Goal: Task Accomplishment & Management: Use online tool/utility

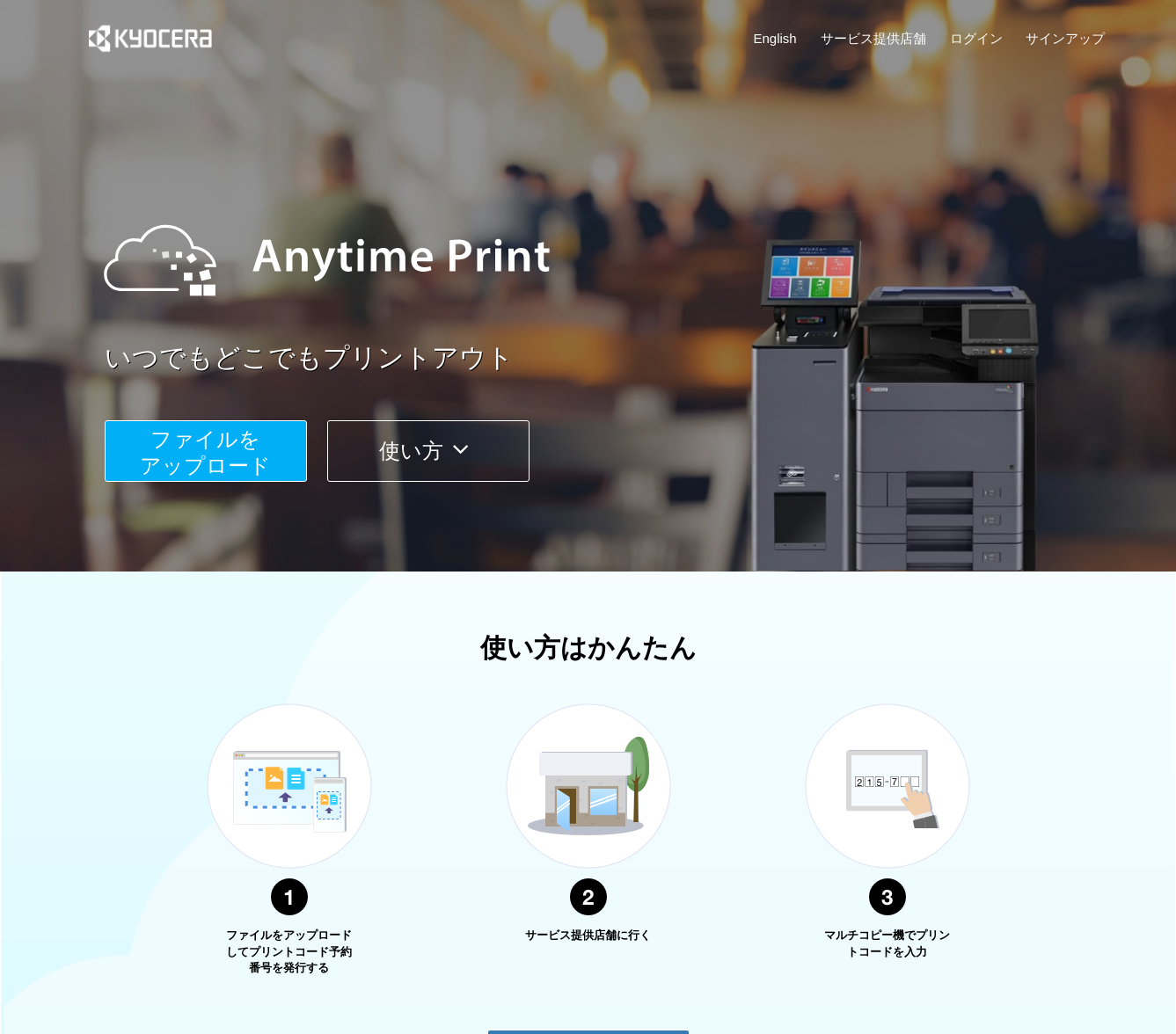
click at [240, 442] on span "ファイルを ​​アップロード" at bounding box center [204, 453] width 131 height 50
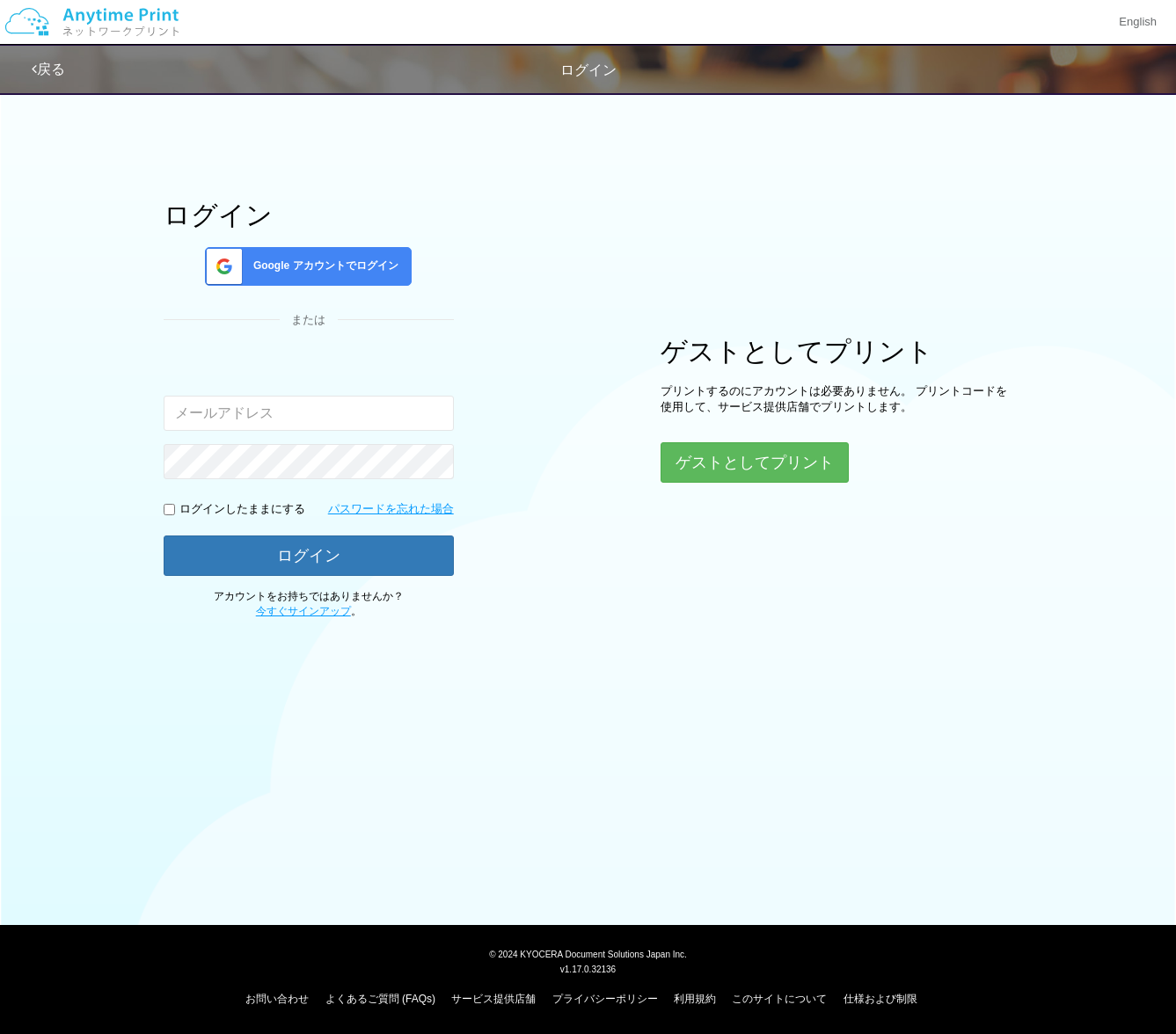
type input "[EMAIL_ADDRESS][DOMAIN_NAME]"
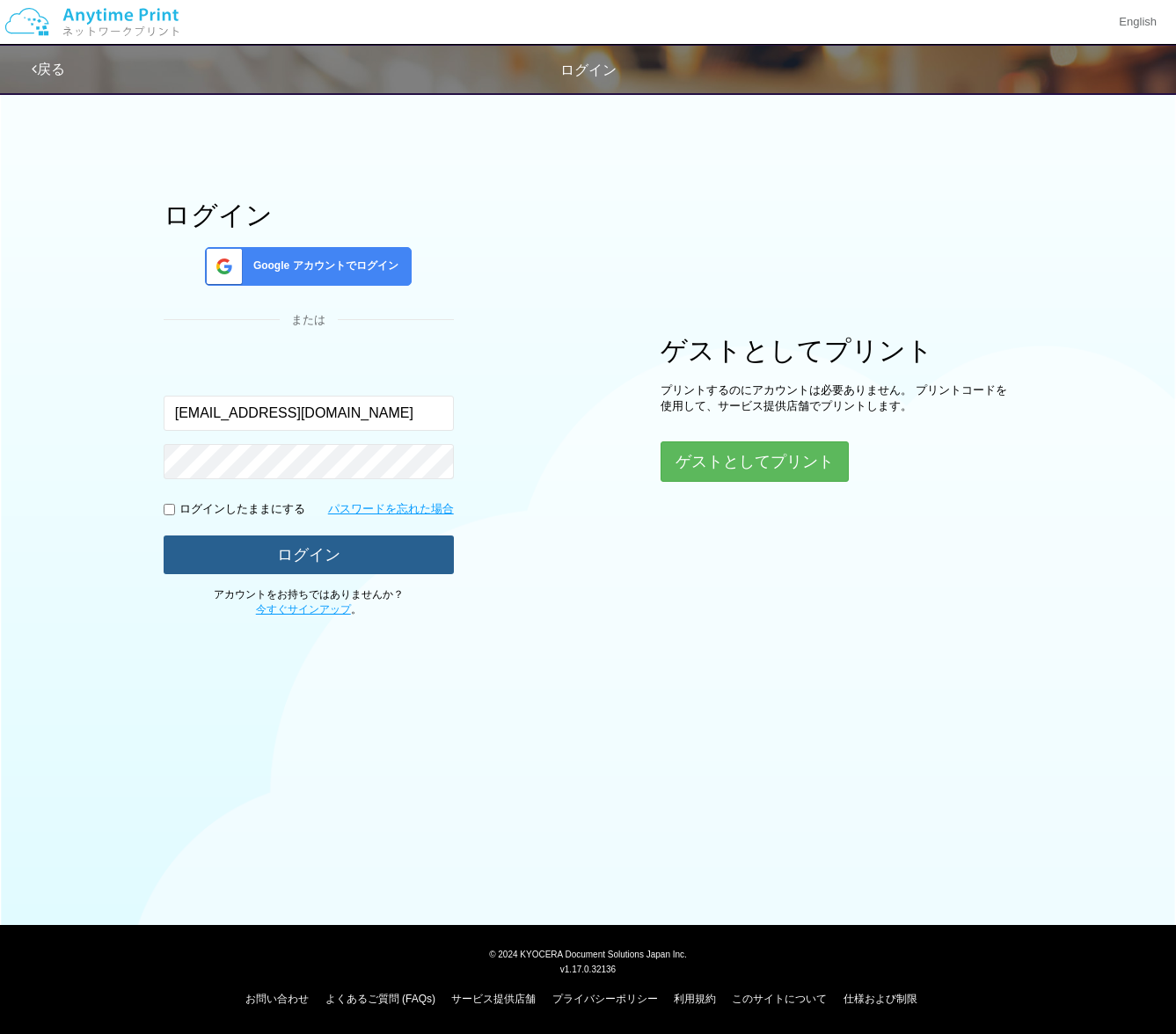
click at [356, 551] on button "ログイン" at bounding box center [309, 555] width 291 height 39
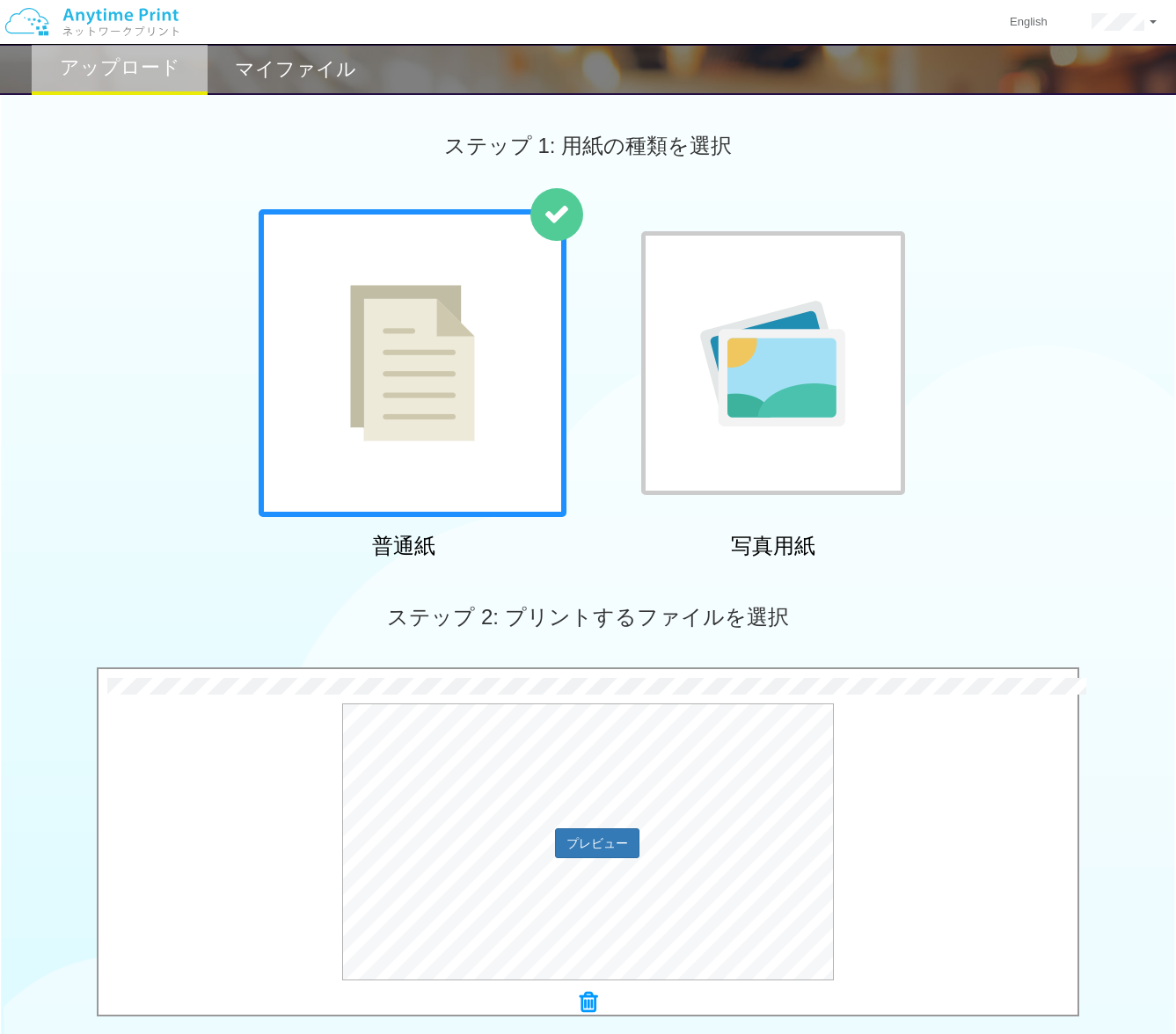
scroll to position [291, 0]
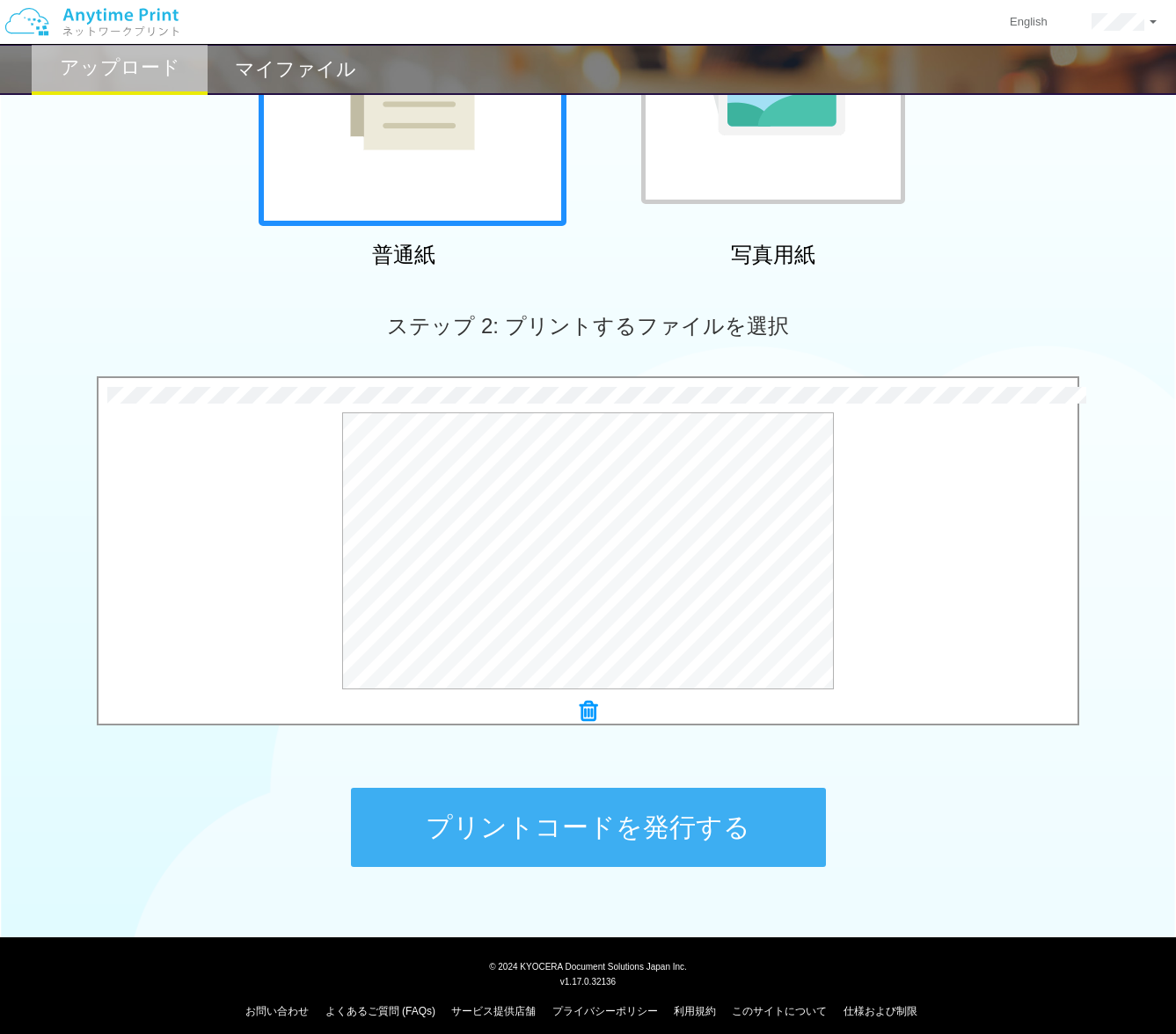
click at [631, 841] on button "プリントコードを発行する" at bounding box center [588, 828] width 475 height 79
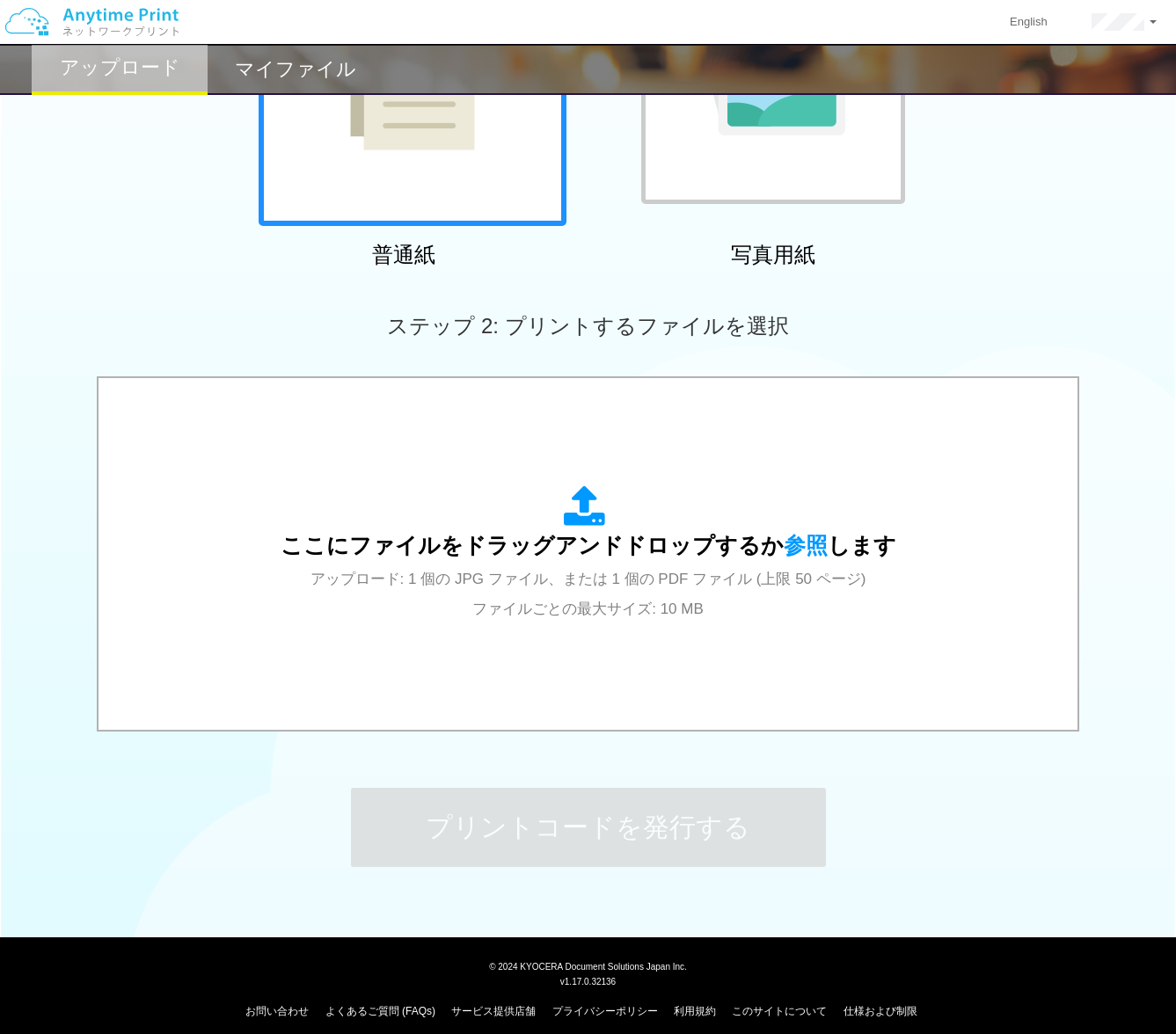
scroll to position [0, 0]
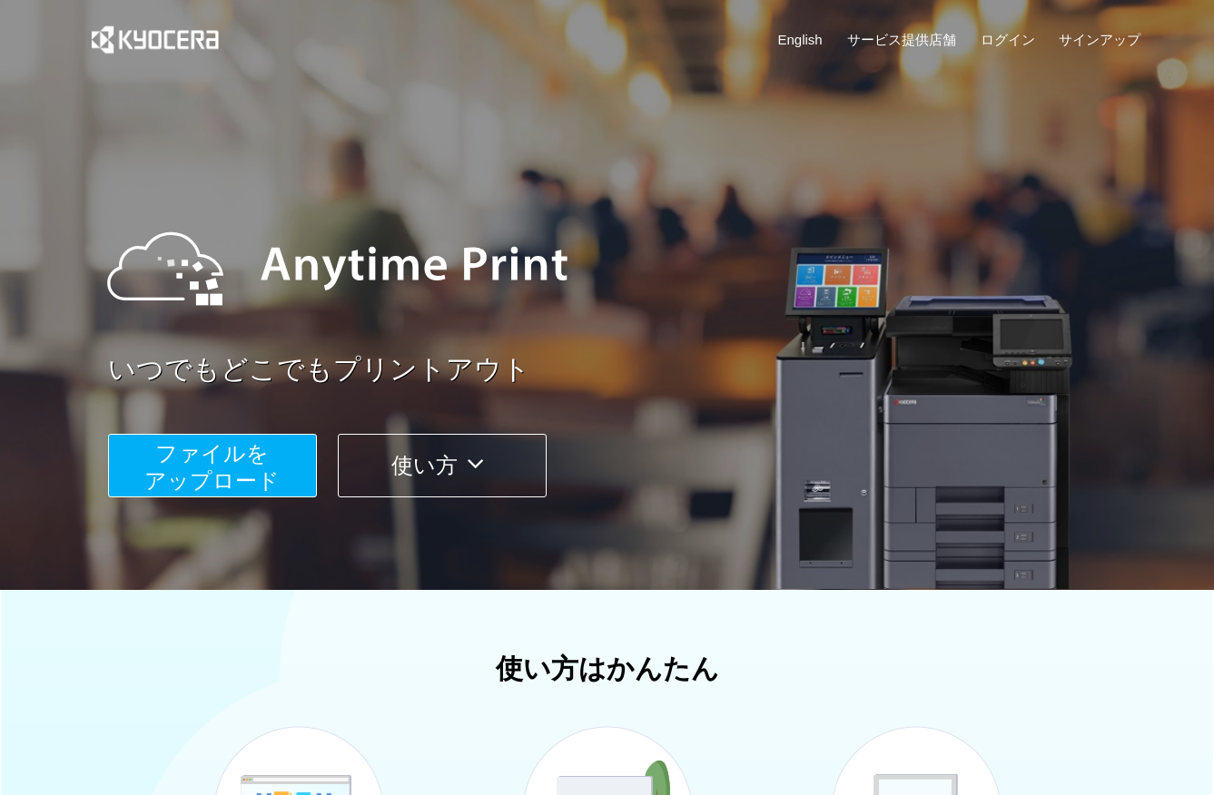
click at [205, 476] on span "ファイルを ​​アップロード" at bounding box center [211, 467] width 135 height 52
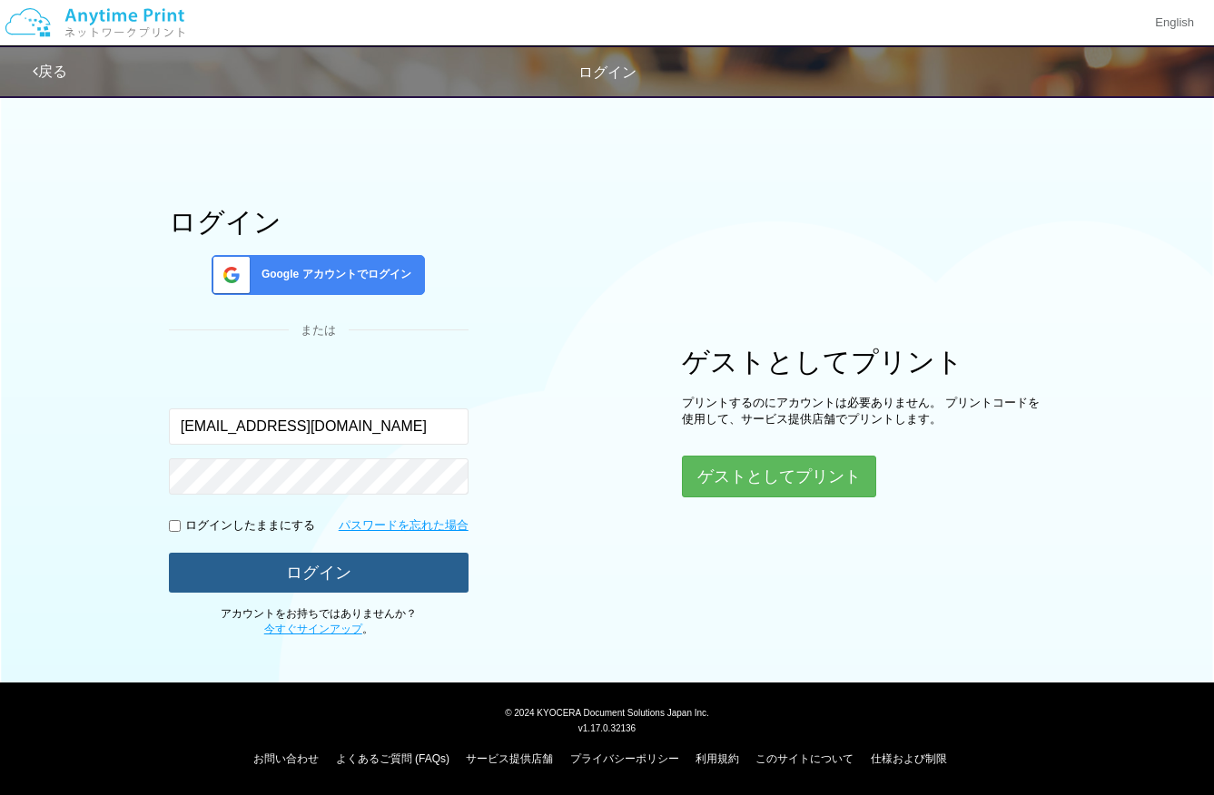
click at [325, 577] on button "ログイン" at bounding box center [319, 573] width 300 height 40
click at [283, 570] on button "ログイン" at bounding box center [319, 573] width 300 height 40
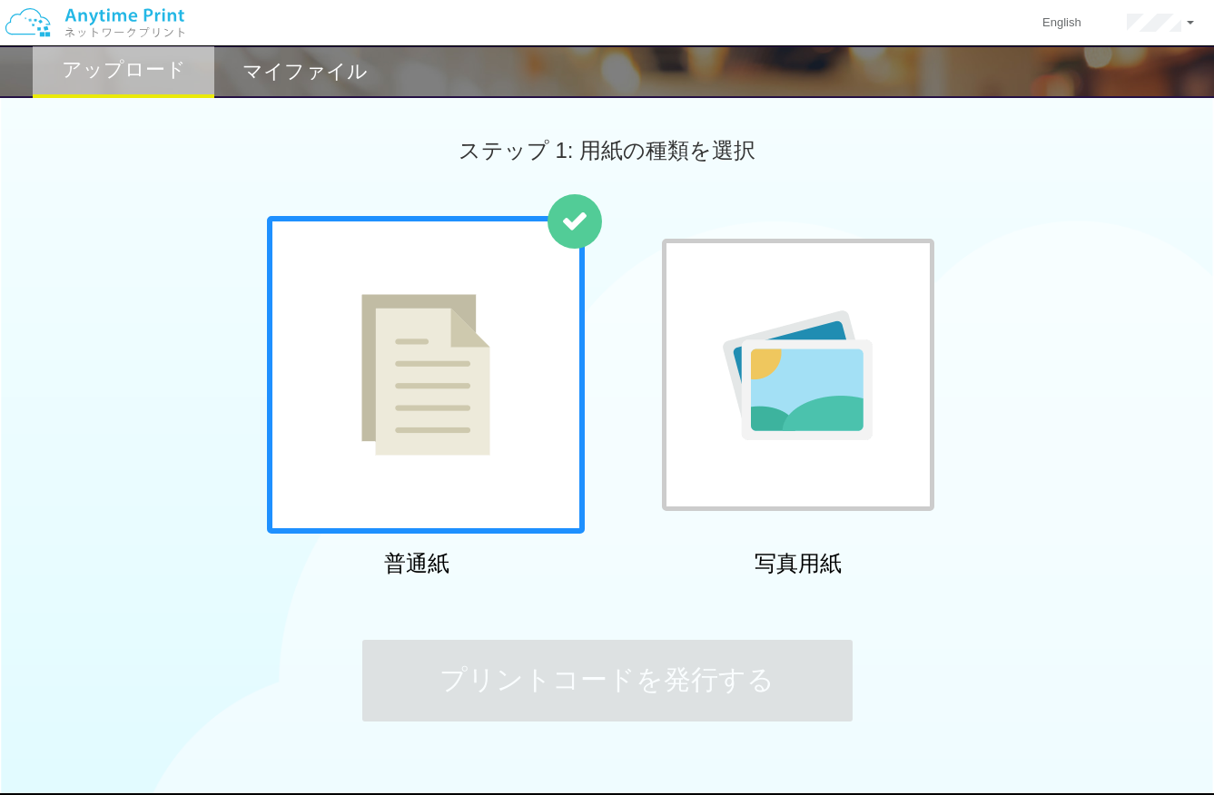
scroll to position [111, 0]
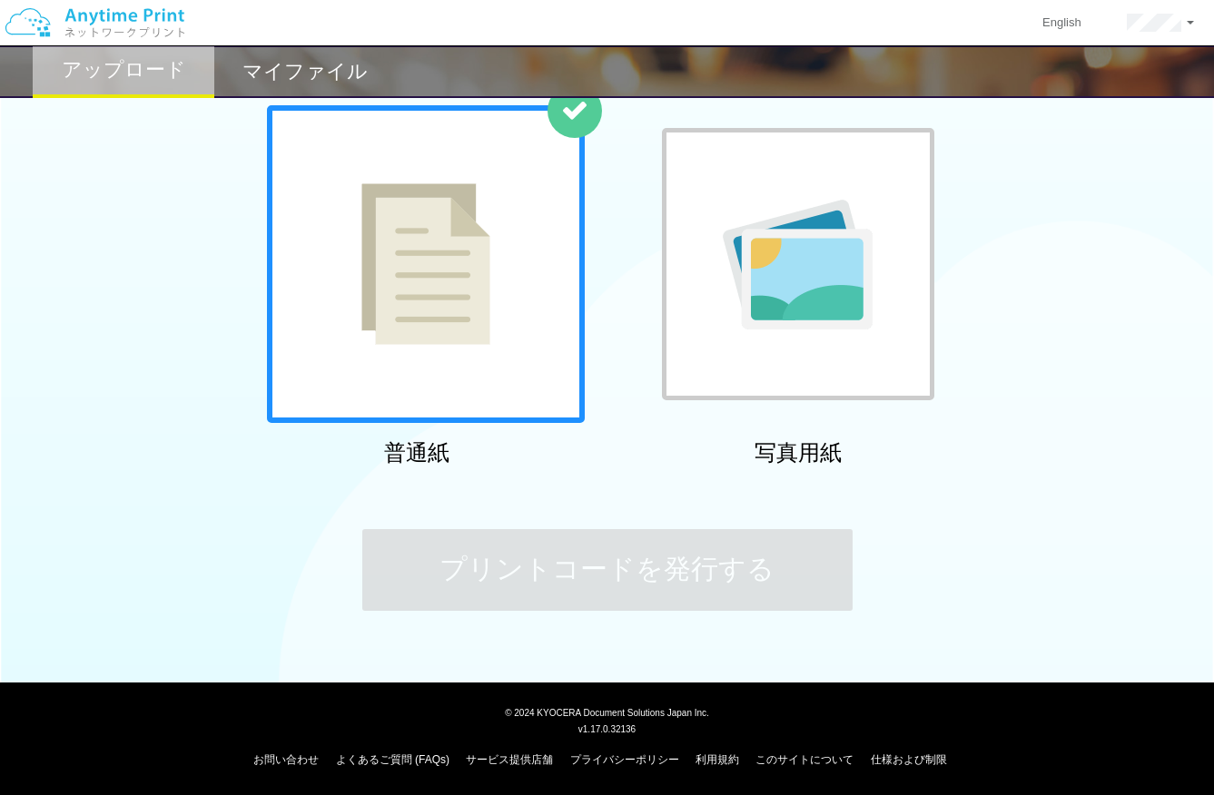
click at [536, 314] on div at bounding box center [426, 264] width 318 height 318
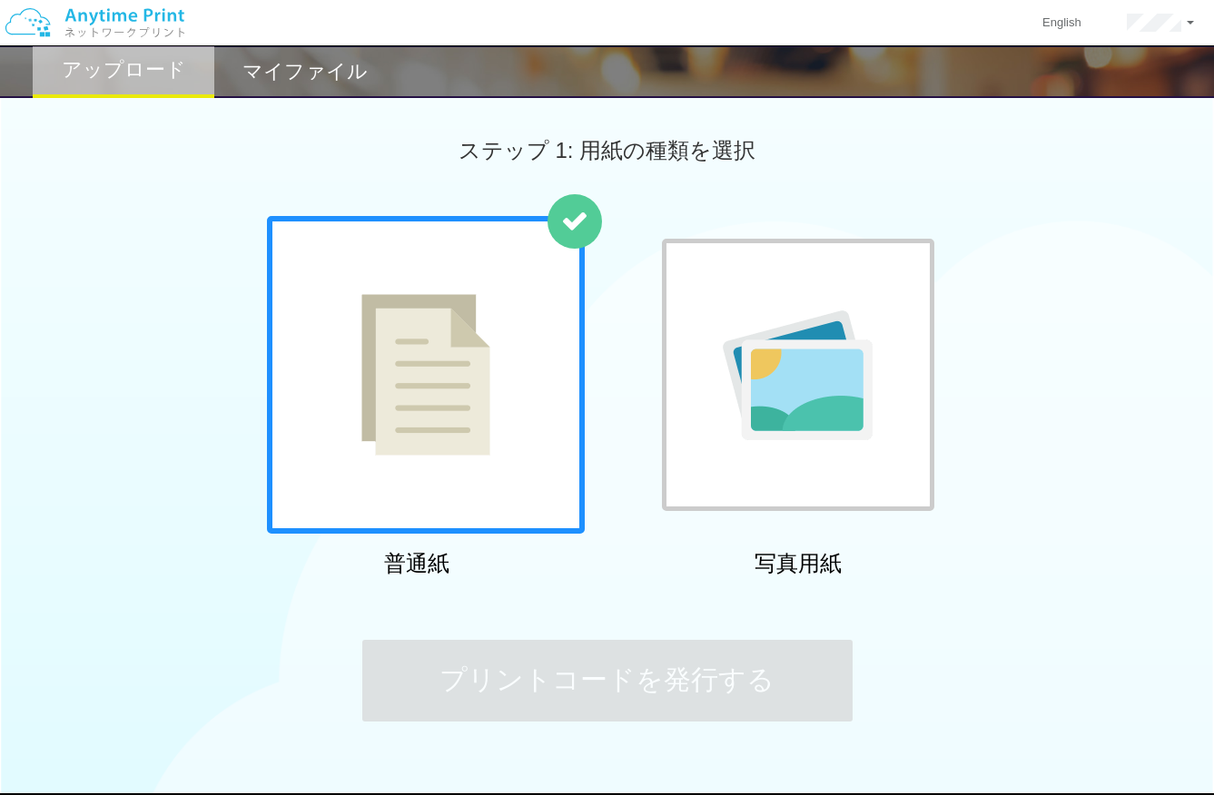
click at [440, 348] on img at bounding box center [425, 375] width 129 height 162
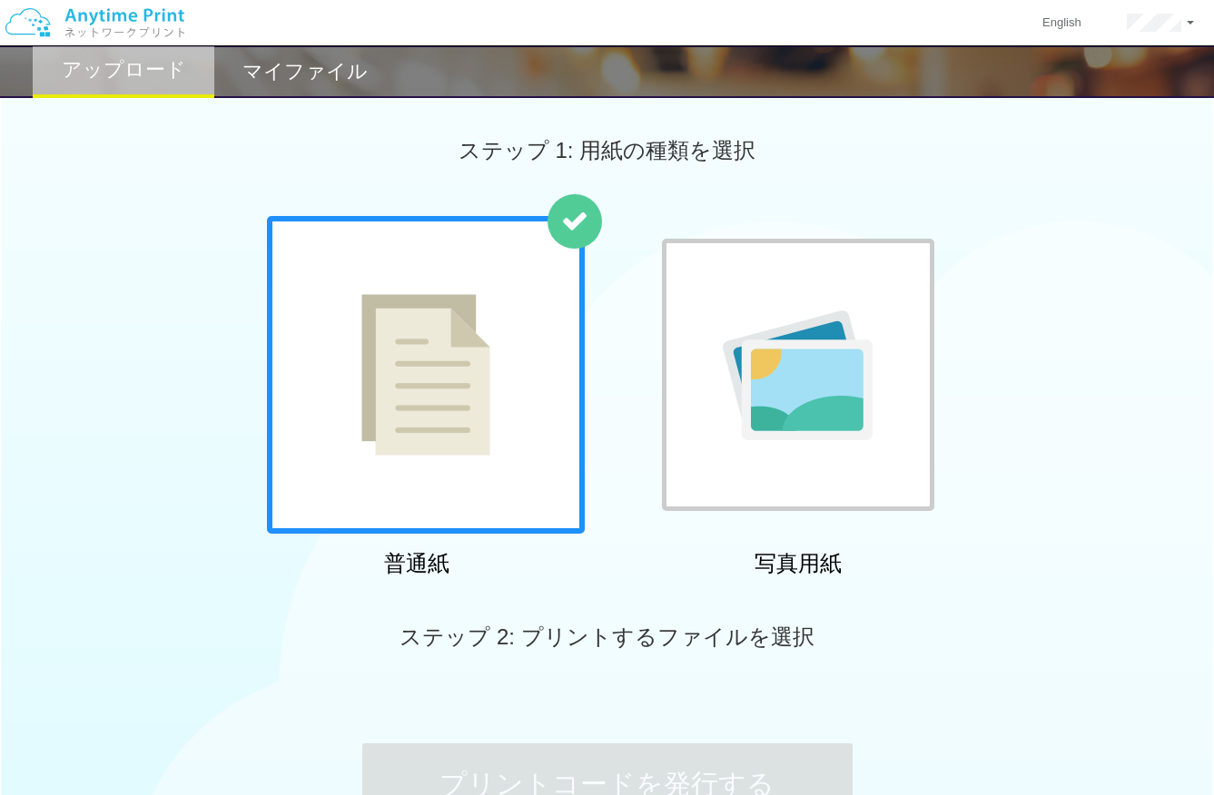
click at [310, 75] on h2 "マイファイル" at bounding box center [304, 72] width 125 height 22
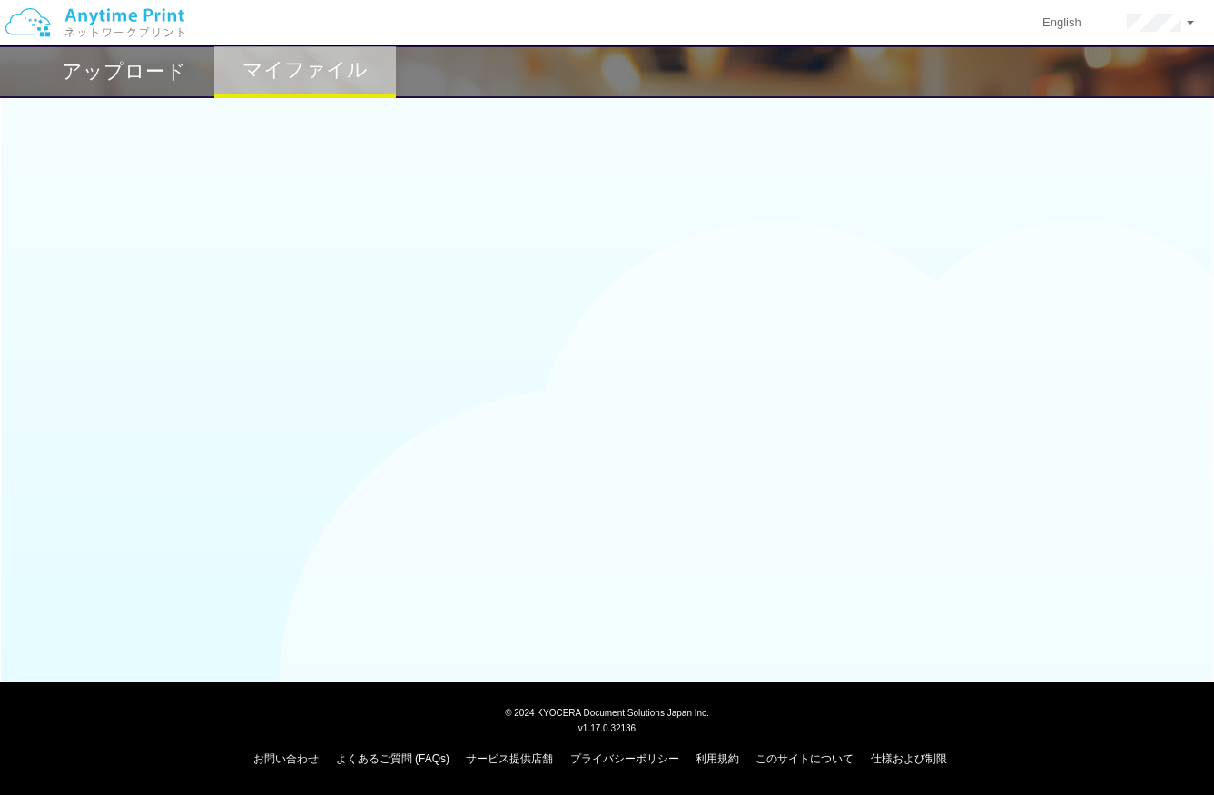
click at [139, 71] on h2 "アップロード" at bounding box center [124, 72] width 124 height 22
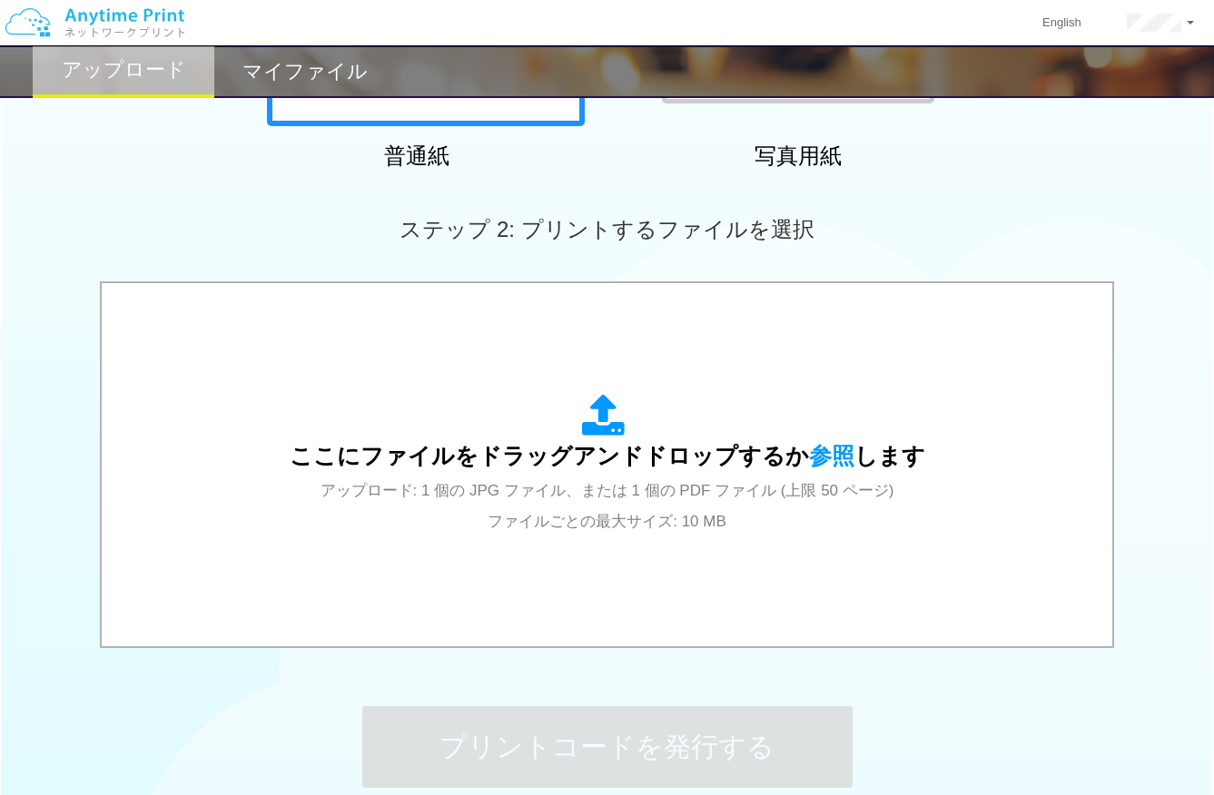
scroll to position [585, 0]
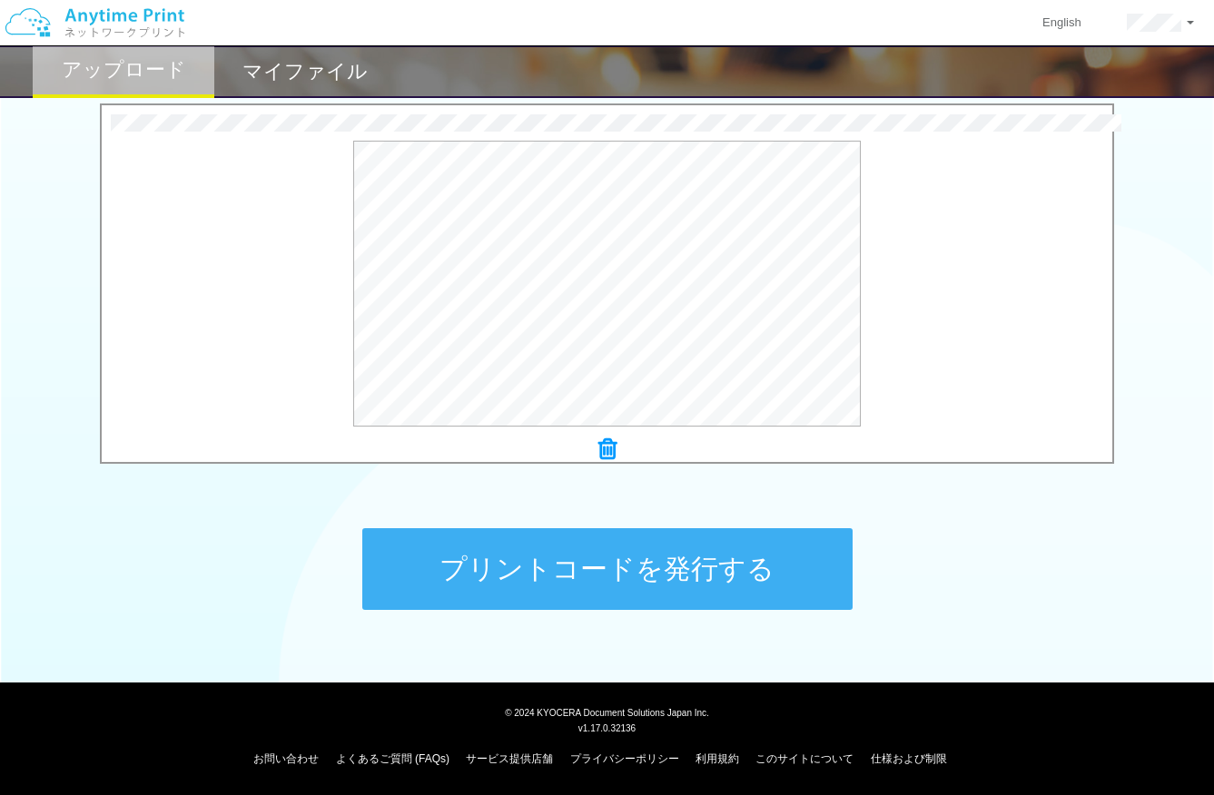
click at [581, 557] on button "プリントコードを発行する" at bounding box center [607, 569] width 490 height 82
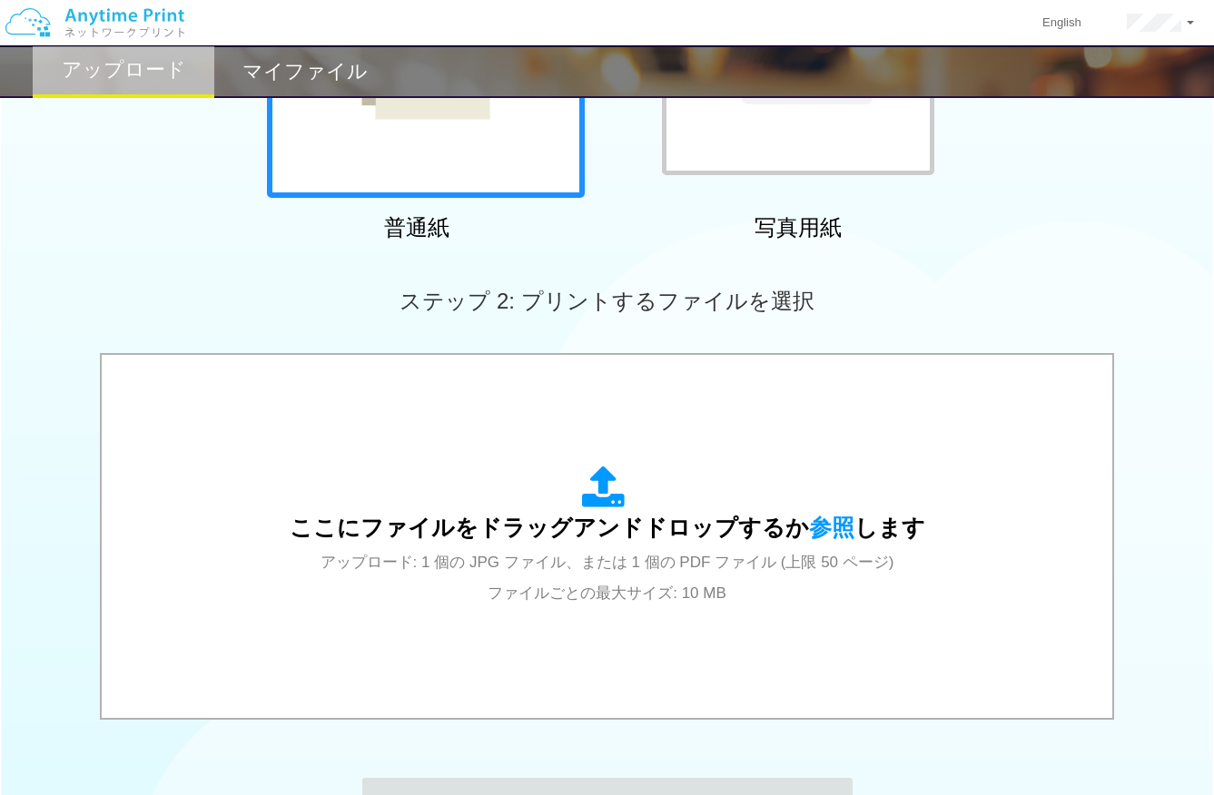
scroll to position [553, 0]
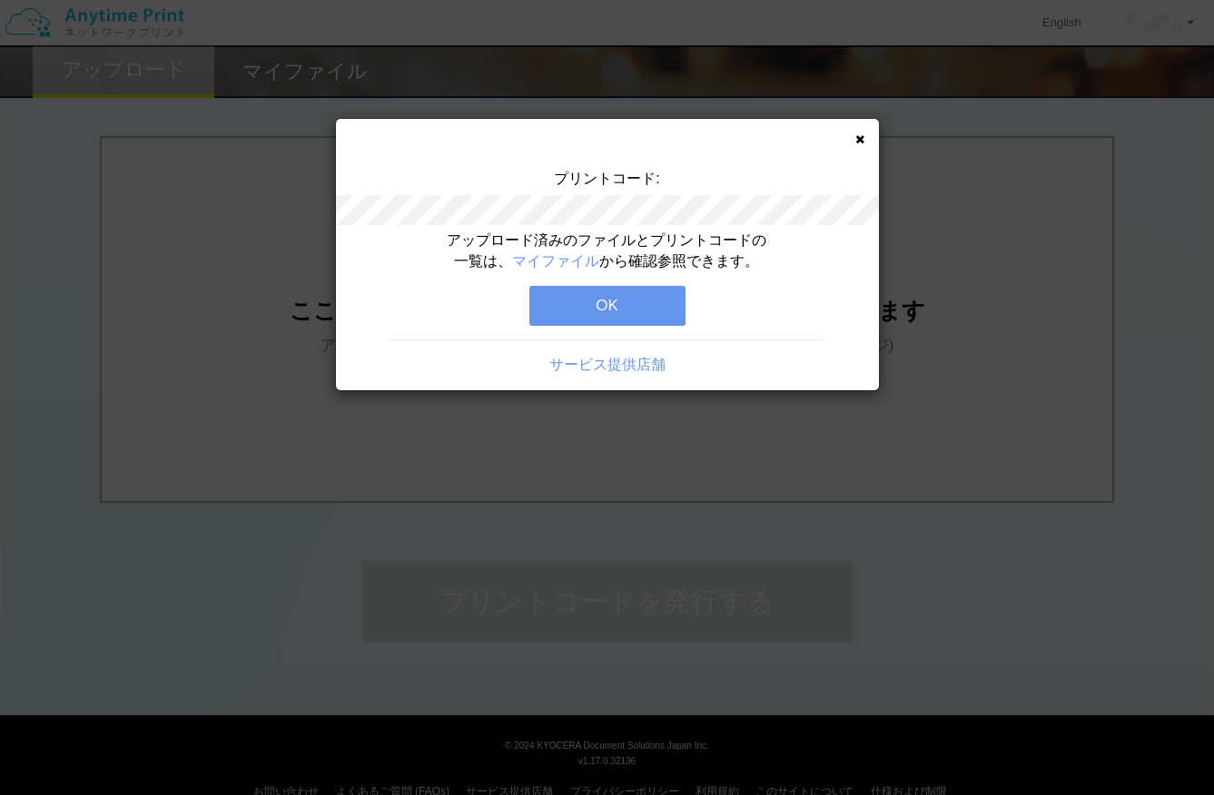
click at [628, 311] on button "OK" at bounding box center [607, 306] width 156 height 40
